Goal: Task Accomplishment & Management: Use online tool/utility

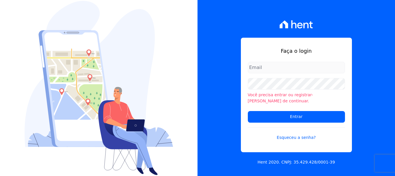
type input "A"
click at [235, 75] on div "Faça o login Você precisa entrar ou registrar-se antes de continuar. Entrar Esq…" at bounding box center [297, 88] width 198 height 176
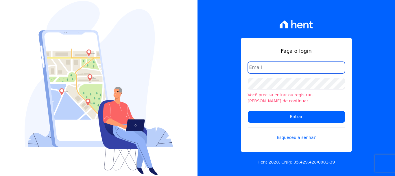
click at [285, 71] on input "email" at bounding box center [296, 68] width 97 height 12
type input "cabralempreendimentoscomercial@gmail.com"
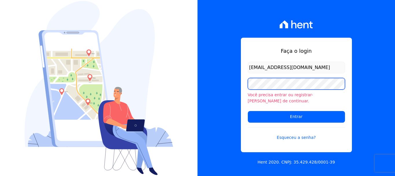
click at [248, 111] on input "Entrar" at bounding box center [296, 117] width 97 height 12
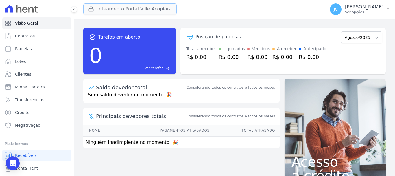
click at [145, 12] on button "Loteamento Portal Ville Acopiara" at bounding box center [129, 8] width 93 height 11
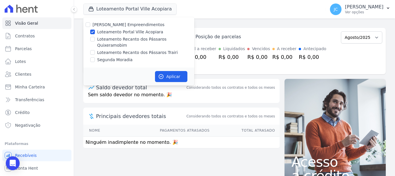
click at [108, 34] on label "Loteamento Portal Ville Acopiara" at bounding box center [130, 32] width 66 height 6
click at [95, 34] on input "Loteamento Portal Ville Acopiara" at bounding box center [92, 31] width 5 height 5
checkbox input "false"
click at [109, 40] on label "Loteamento Recanto dos Pássaros Quixeramobim" at bounding box center [145, 42] width 97 height 12
click at [95, 40] on input "Loteamento Recanto dos Pássaros Quixeramobim" at bounding box center [92, 39] width 5 height 5
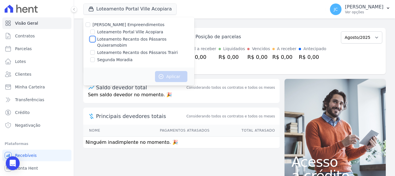
checkbox input "true"
click at [167, 72] on button "Aplicar" at bounding box center [171, 76] width 32 height 11
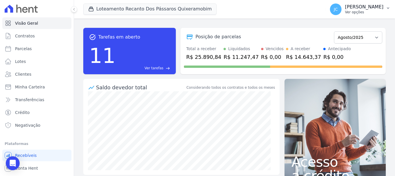
click at [354, 7] on p "[PERSON_NAME]" at bounding box center [364, 7] width 38 height 6
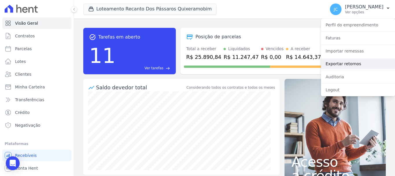
click at [356, 67] on link "Exportar retornos" at bounding box center [358, 63] width 74 height 10
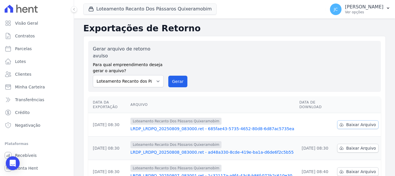
click at [344, 120] on link "Baixar Arquivo" at bounding box center [357, 124] width 41 height 9
click at [162, 11] on button "Loteamento Recanto Dos Pássaros Quixeramobim" at bounding box center [149, 8] width 133 height 11
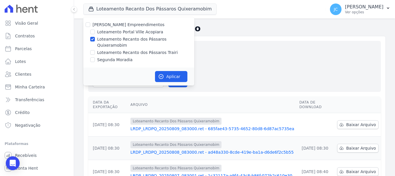
click at [132, 49] on div "[PERSON_NAME] Empreendimentos Loteamento Portal Ville Acopiara Loteamento Recan…" at bounding box center [138, 42] width 111 height 50
click at [134, 49] on label "Loteamento Recanto dos Pássaros Trairi" at bounding box center [137, 52] width 81 height 6
click at [95, 50] on input "Loteamento Recanto dos Pássaros Trairi" at bounding box center [92, 52] width 5 height 5
checkbox input "true"
click at [141, 40] on label "Loteamento Recanto dos Pássaros Quixeramobim" at bounding box center [145, 42] width 97 height 12
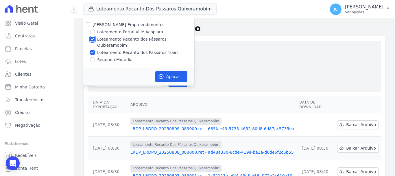
click at [95, 40] on input "Loteamento Recanto dos Pássaros Quixeramobim" at bounding box center [92, 39] width 5 height 5
checkbox input "false"
click at [165, 71] on button "Aplicar" at bounding box center [171, 76] width 32 height 11
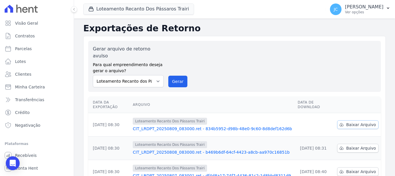
click at [340, 123] on icon at bounding box center [342, 124] width 4 height 3
